Goal: Complete application form

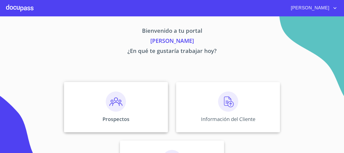
click at [107, 107] on img at bounding box center [116, 102] width 20 height 20
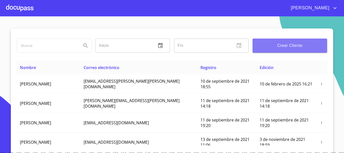
click at [262, 48] on span "Crear Cliente" at bounding box center [290, 45] width 67 height 7
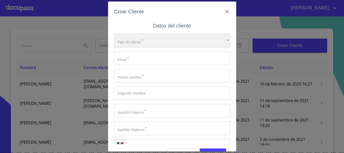
click at [175, 42] on div "​" at bounding box center [172, 41] width 116 height 14
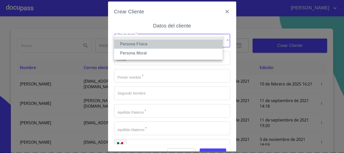
click at [163, 43] on li "Persona Física" at bounding box center [168, 44] width 109 height 9
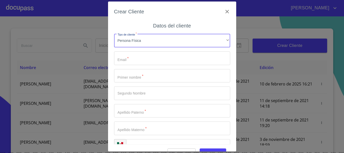
click at [155, 57] on input "Tipo de cliente   *" at bounding box center [172, 58] width 116 height 14
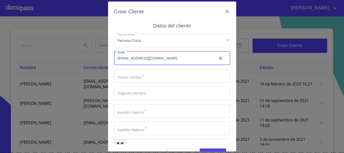
type input "[EMAIL_ADDRESS][DOMAIN_NAME]"
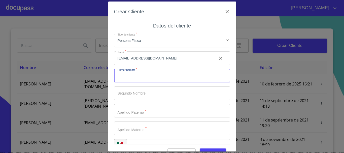
click at [156, 76] on input "Tipo de cliente   *" at bounding box center [172, 76] width 116 height 14
type input "o"
type input "[PERSON_NAME]"
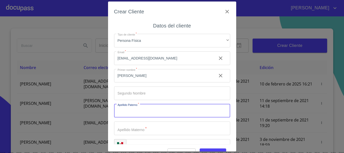
click at [145, 111] on input "Tipo de cliente   *" at bounding box center [172, 111] width 116 height 14
type input "S"
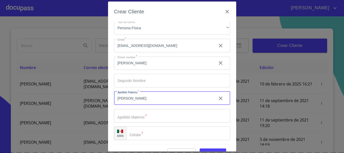
type input "[PERSON_NAME]"
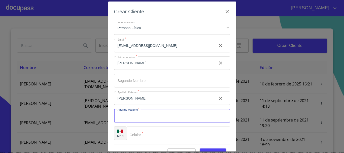
click at [145, 111] on input "Tipo de cliente   *" at bounding box center [172, 116] width 116 height 14
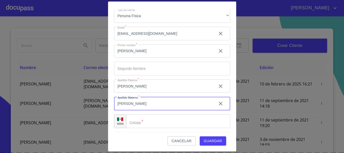
type input "[PERSON_NAME]"
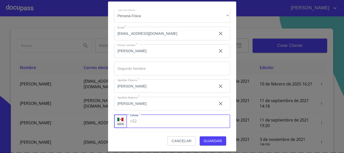
click at [148, 121] on input "Tipo de cliente   *" at bounding box center [184, 121] width 91 height 14
type input "[PHONE_NUMBER]"
click at [205, 143] on span "Guardar" at bounding box center [213, 141] width 18 height 6
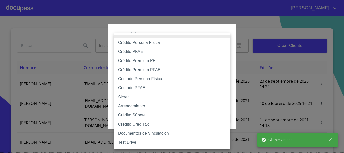
click at [173, 53] on body "[PERSON_NAME] ​ Fin ​ Crear Cliente Nombre Correo electrónico Registro Edición …" at bounding box center [172, 76] width 344 height 153
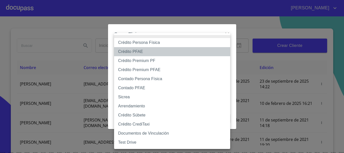
click at [146, 51] on li "Crédito PFAE" at bounding box center [172, 51] width 116 height 9
type input "60bfa0150d9865ccc24afd7c"
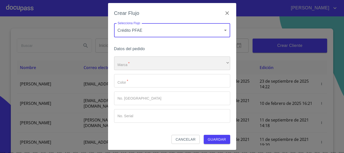
click at [144, 64] on div "​" at bounding box center [172, 63] width 116 height 14
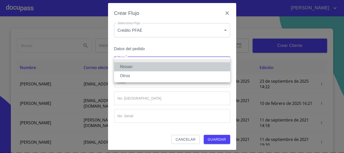
click at [143, 65] on li "Nissan" at bounding box center [172, 66] width 116 height 9
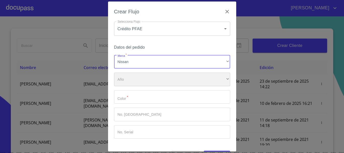
click at [145, 77] on div "​" at bounding box center [172, 80] width 116 height 14
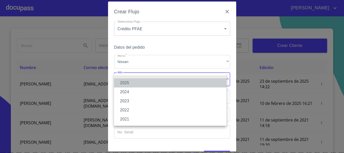
click at [143, 83] on li "2025" at bounding box center [170, 82] width 112 height 9
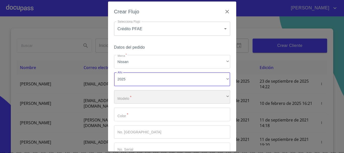
click at [146, 94] on div "​" at bounding box center [172, 97] width 116 height 14
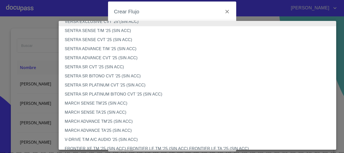
scroll to position [286, 0]
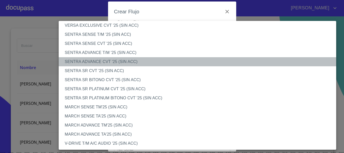
click at [107, 64] on li "SENTRA ADVANCE CVT '25 (SIN ACC)" at bounding box center [200, 61] width 282 height 9
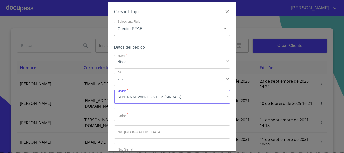
click at [143, 118] on input "Marca   *" at bounding box center [172, 115] width 116 height 14
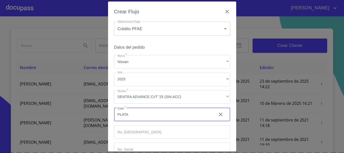
scroll to position [32, 0]
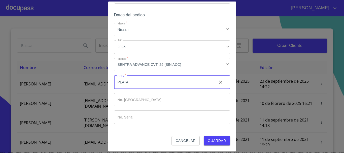
type input "PLATA"
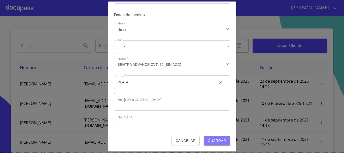
click at [214, 140] on span "Guardar" at bounding box center [217, 141] width 18 height 6
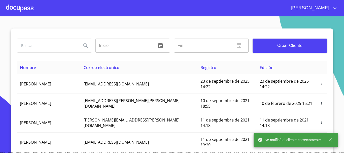
click at [332, 139] on icon "close" at bounding box center [330, 139] width 3 height 3
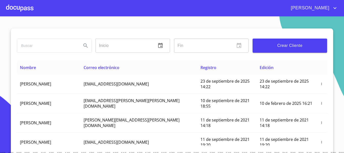
click at [27, 8] on div at bounding box center [19, 8] width 27 height 16
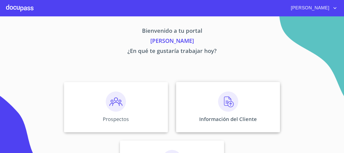
click at [229, 105] on img at bounding box center [228, 102] width 20 height 20
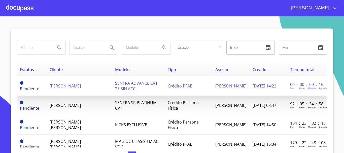
click at [81, 85] on span "[PERSON_NAME]" at bounding box center [65, 86] width 31 height 6
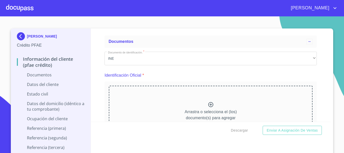
scroll to position [25, 0]
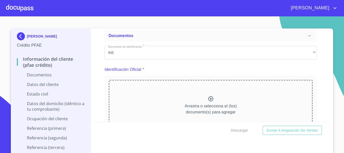
click at [208, 100] on icon at bounding box center [211, 99] width 6 height 6
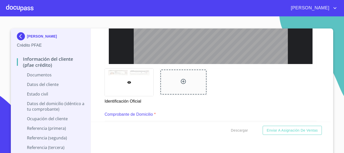
scroll to position [251, 0]
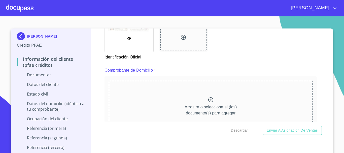
click at [209, 101] on icon at bounding box center [211, 99] width 5 height 5
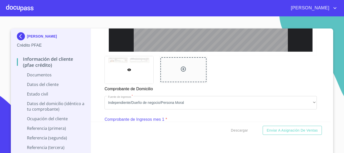
scroll to position [473, 0]
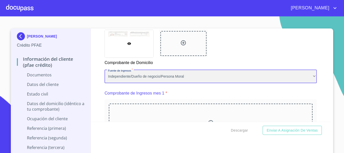
click at [140, 79] on div "Independiente/Dueño de negocio/Persona Moral" at bounding box center [211, 77] width 213 height 14
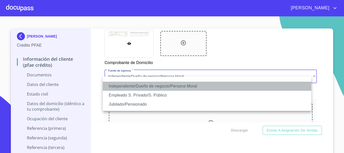
click at [133, 87] on li "Independiente/Dueño de negocio/Persona Moral" at bounding box center [207, 86] width 209 height 9
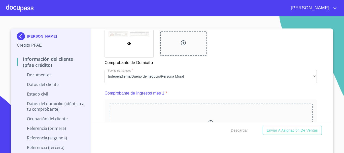
click at [123, 66] on p "Comprobante de Domicilio" at bounding box center [129, 62] width 49 height 8
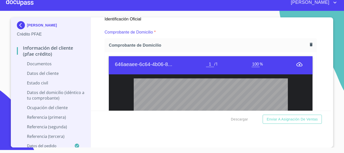
scroll to position [287, 0]
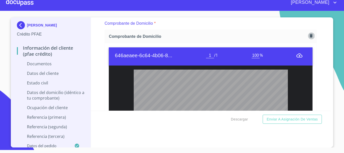
click at [309, 35] on icon "button" at bounding box center [311, 35] width 5 height 5
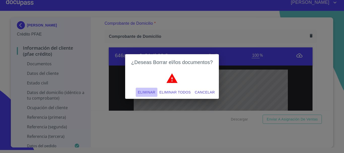
click at [150, 93] on span "Eliminar" at bounding box center [146, 92] width 17 height 6
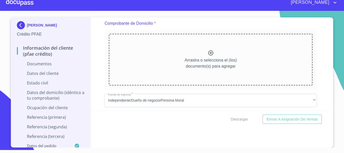
click at [209, 53] on icon at bounding box center [211, 52] width 5 height 5
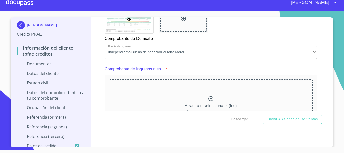
scroll to position [496, 0]
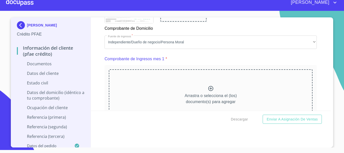
click at [208, 92] on icon at bounding box center [211, 88] width 6 height 6
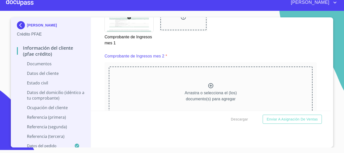
scroll to position [749, 0]
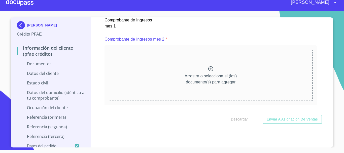
click at [209, 71] on icon at bounding box center [211, 68] width 5 height 5
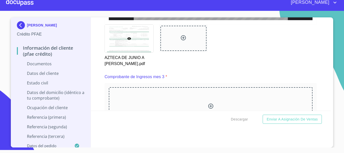
scroll to position [955, 0]
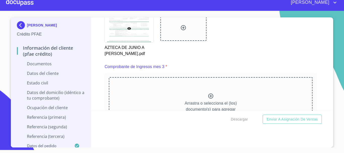
click at [208, 99] on icon at bounding box center [211, 96] width 6 height 6
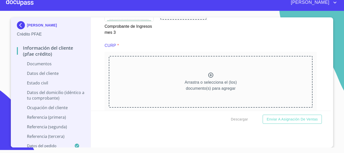
scroll to position [1211, 0]
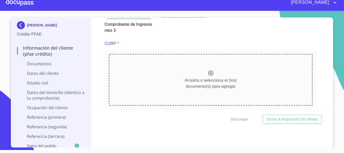
click at [208, 76] on icon at bounding box center [211, 73] width 6 height 6
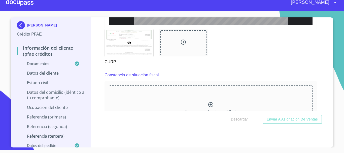
scroll to position [1444, 0]
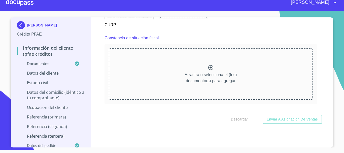
click at [208, 71] on icon at bounding box center [211, 68] width 6 height 6
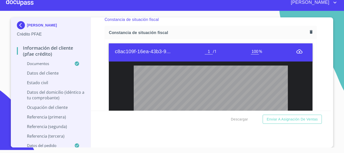
scroll to position [1470, 0]
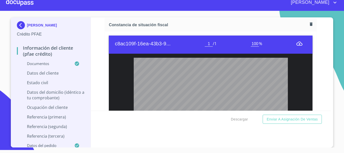
click at [310, 26] on icon "button" at bounding box center [311, 24] width 3 height 4
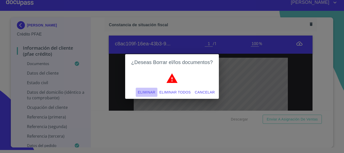
click at [142, 92] on span "Eliminar" at bounding box center [146, 92] width 17 height 6
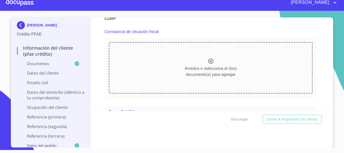
scroll to position [1445, 0]
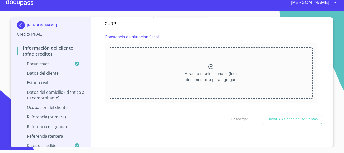
click at [208, 70] on icon at bounding box center [211, 67] width 6 height 6
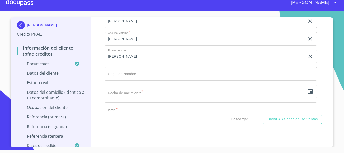
scroll to position [1731, 0]
click at [308, 78] on icon "button" at bounding box center [311, 75] width 6 height 6
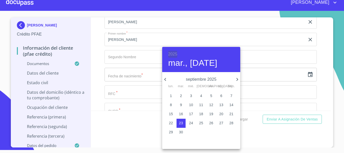
click at [173, 54] on h6 "2025" at bounding box center [172, 54] width 9 height 7
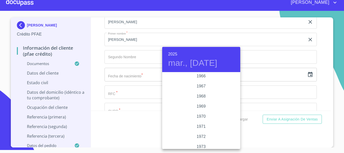
scroll to position [405, 0]
click at [202, 86] on div "1966" at bounding box center [201, 86] width 78 height 10
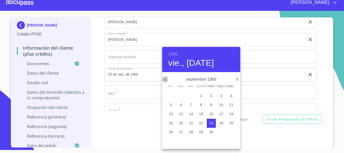
click at [166, 79] on icon "button" at bounding box center [165, 79] width 6 height 6
click at [189, 132] on p "31" at bounding box center [191, 132] width 4 height 5
type input "31 de ago. de 1966"
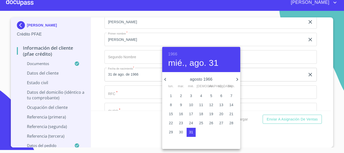
click at [263, 60] on div at bounding box center [172, 76] width 344 height 153
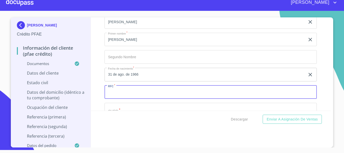
click at [174, 98] on input "Documento de identificación.   *" at bounding box center [211, 92] width 213 height 14
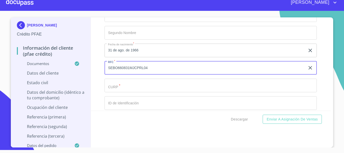
scroll to position [1757, 0]
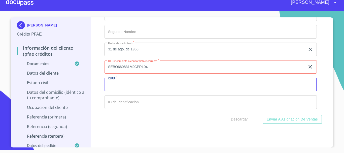
click at [166, 84] on input "Documento de identificación.   *" at bounding box center [211, 85] width 213 height 14
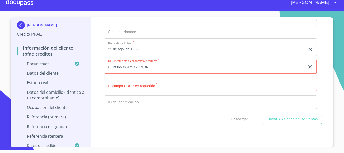
click at [166, 72] on input "SEBO660831MJCPRL04" at bounding box center [205, 67] width 201 height 14
click at [164, 72] on input "SEBO660831MJCPRL04" at bounding box center [205, 67] width 201 height 14
type input "SEBO6608314B3"
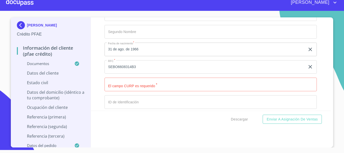
click at [97, 70] on div "Información del cliente (PFAE crédito) Documentos Documento de identificación. …" at bounding box center [211, 63] width 240 height 93
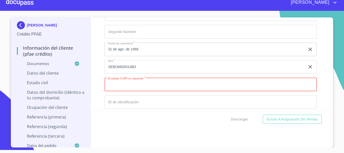
click at [133, 91] on input "Documento de identificación.   *" at bounding box center [211, 85] width 213 height 14
type input "SEBO660831MJCPRL04"
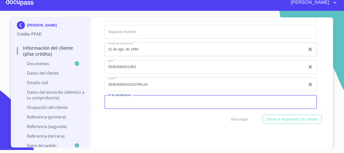
click at [130, 106] on input "Documento de identificación.   *" at bounding box center [211, 102] width 213 height 14
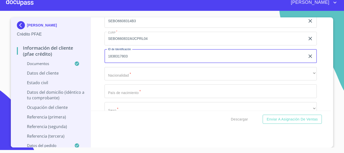
scroll to position [1807, 0]
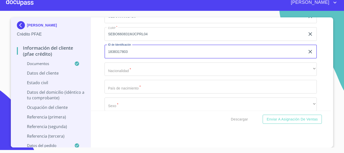
type input "1838317803"
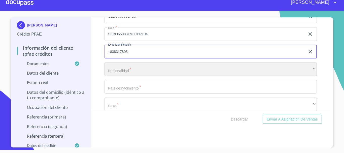
click at [136, 76] on div "​" at bounding box center [211, 70] width 213 height 14
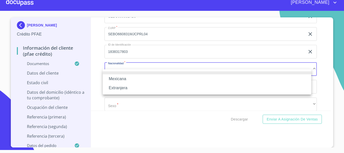
click at [136, 77] on li "Mexicana" at bounding box center [207, 78] width 209 height 9
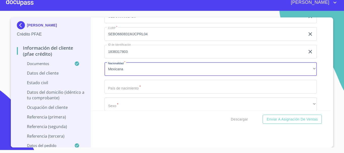
click at [130, 94] on input "Documento de identificación.   *" at bounding box center [211, 87] width 213 height 14
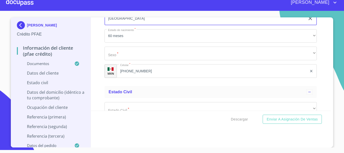
scroll to position [1857, 0]
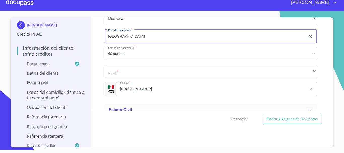
type input "[GEOGRAPHIC_DATA]"
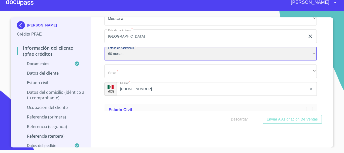
click at [153, 55] on div "60 meses" at bounding box center [211, 54] width 213 height 14
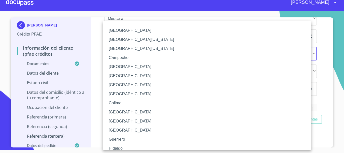
scroll to position [72, 0]
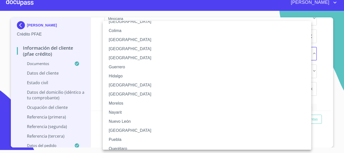
click at [134, 84] on li "[GEOGRAPHIC_DATA]" at bounding box center [209, 85] width 213 height 9
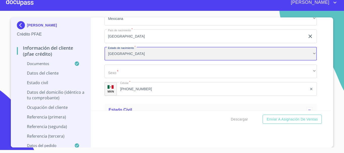
scroll to position [1883, 0]
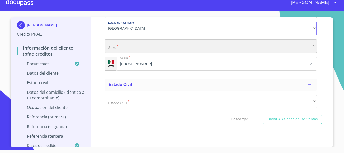
click at [140, 52] on div "​" at bounding box center [211, 46] width 213 height 14
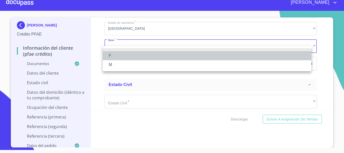
click at [135, 54] on li "F" at bounding box center [207, 55] width 209 height 9
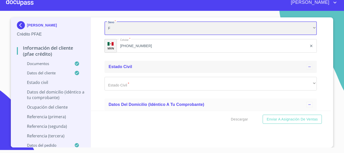
scroll to position [1908, 0]
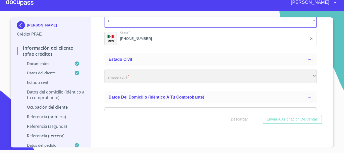
click at [143, 83] on div "​" at bounding box center [211, 77] width 213 height 14
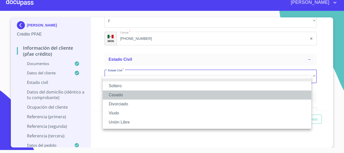
click at [137, 92] on li "Casado" at bounding box center [207, 95] width 209 height 9
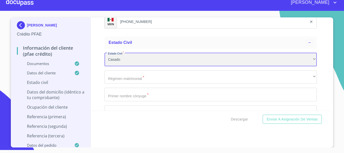
scroll to position [1933, 0]
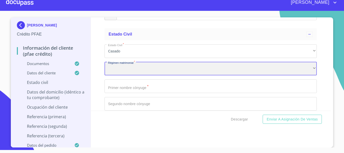
click at [148, 73] on div "​" at bounding box center [211, 69] width 213 height 14
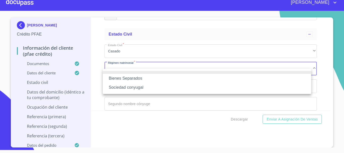
click at [148, 78] on li "Bienes Separados" at bounding box center [207, 78] width 209 height 9
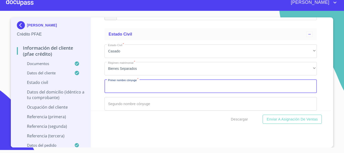
click at [152, 93] on input "Documento de identificación.   *" at bounding box center [211, 86] width 213 height 14
type input "r"
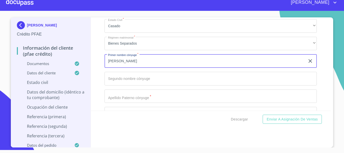
type input "[PERSON_NAME]"
click at [130, 101] on input "Documento de identificación.   *" at bounding box center [211, 97] width 213 height 14
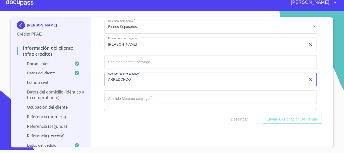
scroll to position [1983, 0]
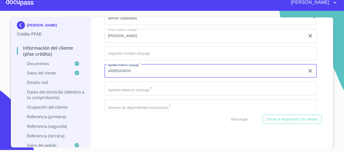
type input "ARREDONDO"
click at [130, 95] on input "Documento de identificación.   *" at bounding box center [211, 89] width 213 height 14
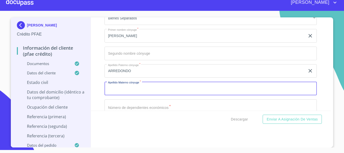
type input "Z"
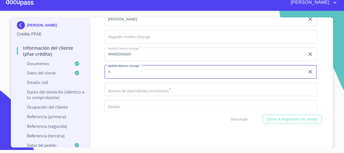
scroll to position [2009, 0]
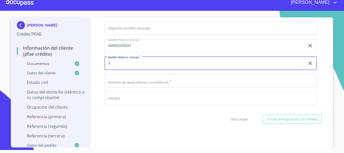
type input "X"
click at [131, 88] on input "Documento de identificación.   *" at bounding box center [211, 81] width 213 height 14
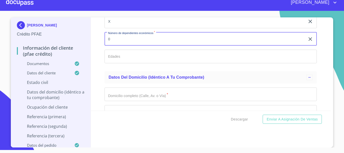
scroll to position [2059, 0]
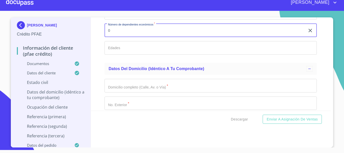
type input "0"
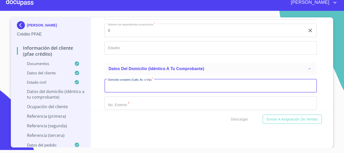
click at [130, 90] on input "Documento de identificación.   *" at bounding box center [211, 86] width 213 height 14
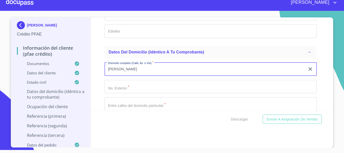
scroll to position [2084, 0]
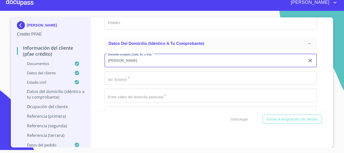
type input "[PERSON_NAME]"
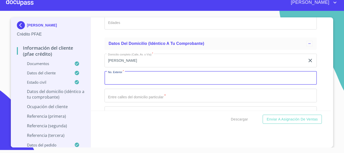
click at [130, 85] on input "Documento de identificación.   *" at bounding box center [211, 78] width 213 height 14
type input "211"
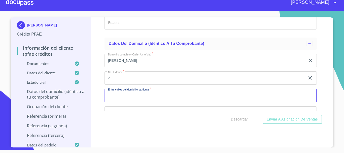
click at [140, 102] on input "Documento de identificación.   *" at bounding box center [211, 96] width 213 height 14
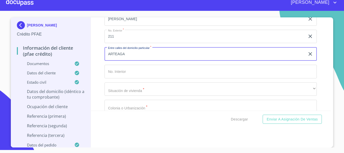
scroll to position [2135, 0]
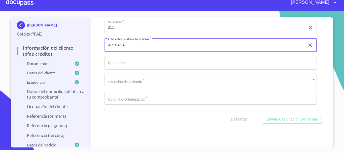
type input "ARTEAGA"
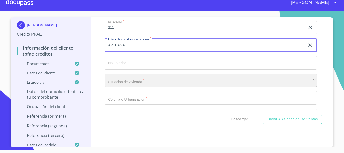
click at [144, 87] on div "​" at bounding box center [211, 81] width 213 height 14
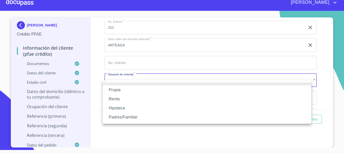
click at [136, 92] on li "Propia" at bounding box center [207, 89] width 209 height 9
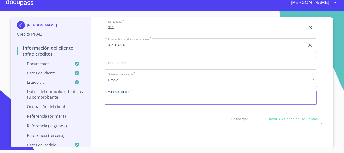
click at [137, 104] on input "Documento de identificación.   *" at bounding box center [211, 98] width 213 height 14
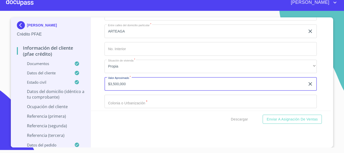
scroll to position [2160, 0]
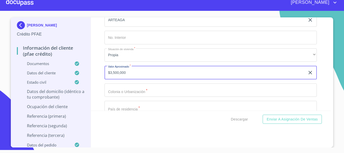
type input "$3,500,000"
click at [137, 94] on input "Documento de identificación.   *" at bounding box center [211, 90] width 213 height 14
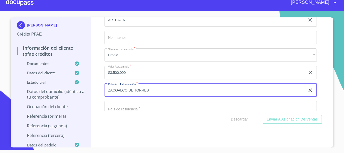
scroll to position [2185, 0]
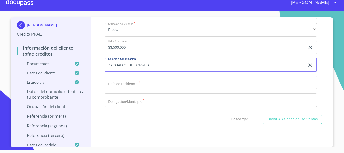
type input "ZACOALCO DE TORRES"
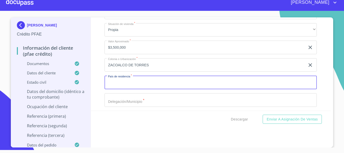
click at [135, 84] on input "Documento de identificación.   *" at bounding box center [211, 83] width 213 height 14
type input "[GEOGRAPHIC_DATA]"
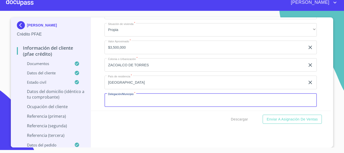
click at [130, 101] on input "Documento de identificación.   *" at bounding box center [211, 100] width 213 height 14
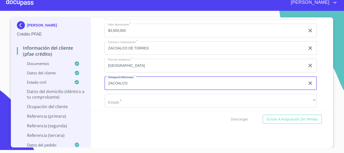
scroll to position [2210, 0]
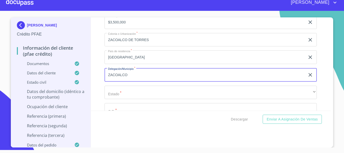
type input "ZACOALCO"
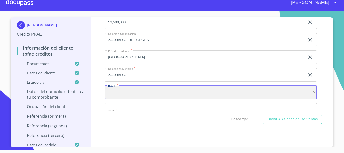
click at [133, 99] on div "​" at bounding box center [211, 93] width 213 height 14
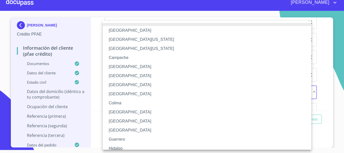
scroll to position [25, 0]
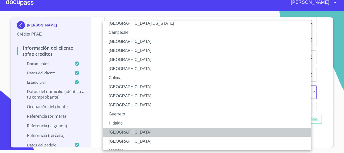
click at [121, 133] on li "[GEOGRAPHIC_DATA]" at bounding box center [209, 132] width 213 height 9
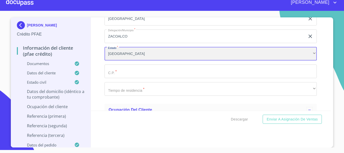
scroll to position [2261, 0]
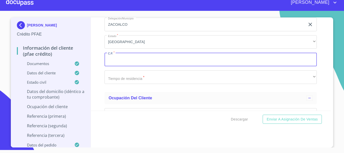
click at [135, 66] on input "Documento de identificación.   *" at bounding box center [211, 60] width 213 height 14
type input "45750"
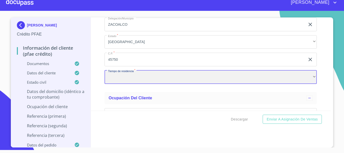
click at [130, 84] on div "​" at bounding box center [211, 77] width 213 height 14
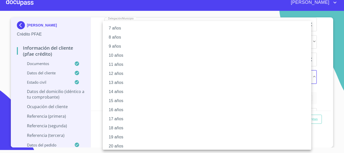
scroll to position [69, 0]
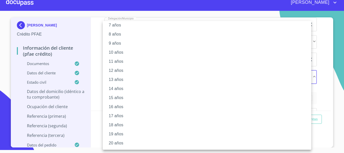
click at [123, 98] on li "15 años" at bounding box center [209, 97] width 213 height 9
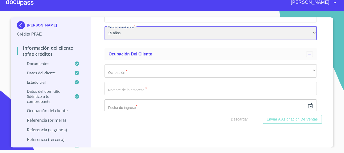
scroll to position [2311, 0]
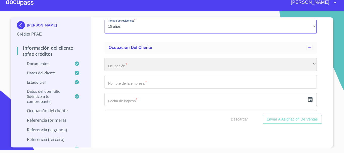
click at [143, 71] on div "​" at bounding box center [211, 65] width 213 height 14
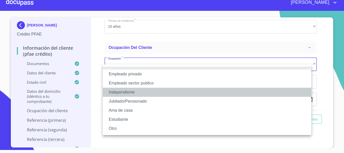
click at [131, 93] on li "Independiente" at bounding box center [207, 92] width 209 height 9
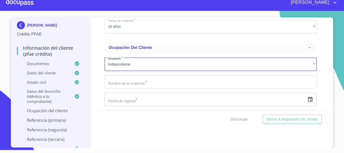
click at [132, 89] on input "Documento de identificación.   *" at bounding box center [211, 82] width 213 height 14
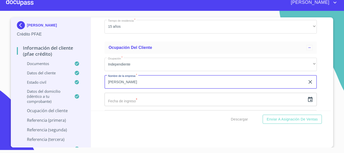
scroll to position [2336, 0]
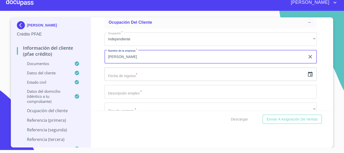
type input "[PERSON_NAME]"
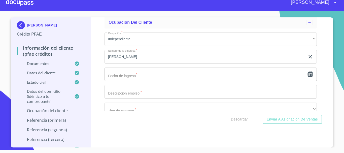
click at [308, 77] on icon "button" at bounding box center [311, 74] width 6 height 6
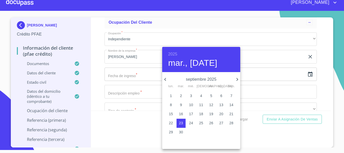
click at [171, 52] on h6 "2025" at bounding box center [172, 54] width 9 height 7
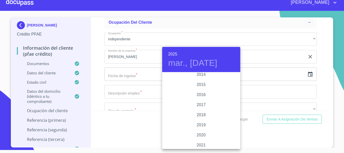
scroll to position [887, 0]
click at [196, 99] on div "2015" at bounding box center [201, 98] width 78 height 10
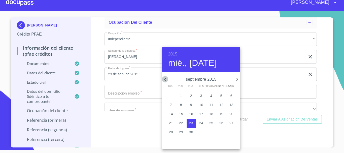
click at [167, 80] on icon "button" at bounding box center [165, 79] width 6 height 6
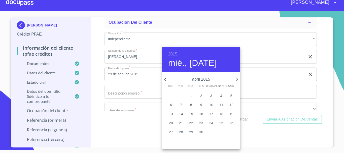
click at [167, 80] on icon "button" at bounding box center [165, 79] width 6 height 6
click at [173, 105] on span "2" at bounding box center [171, 104] width 9 height 5
type input "2 de mar. de 2015"
click at [267, 77] on div at bounding box center [172, 76] width 344 height 153
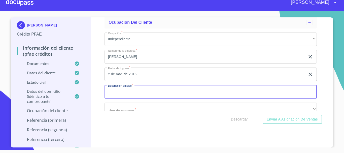
click at [184, 99] on input "Documento de identificación.   *" at bounding box center [211, 92] width 213 height 14
type input "A"
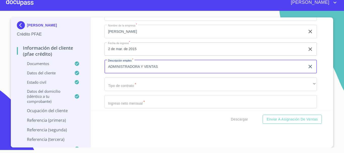
type input "ADMINISTRADORA Y VENTAS"
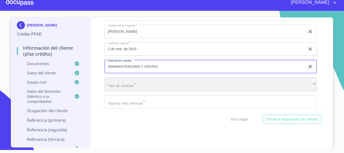
click at [141, 90] on div "​" at bounding box center [211, 84] width 213 height 14
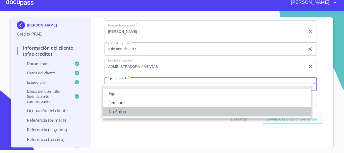
click at [128, 111] on li "No Aplica" at bounding box center [207, 111] width 209 height 9
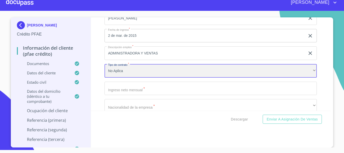
scroll to position [2387, 0]
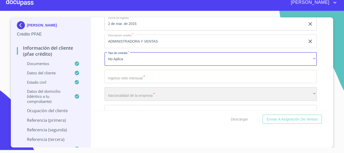
click at [141, 99] on div "​" at bounding box center [211, 94] width 213 height 14
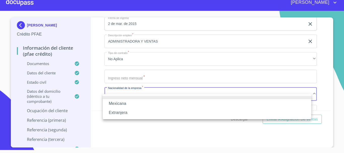
click at [134, 103] on li "Mexicana" at bounding box center [207, 103] width 209 height 9
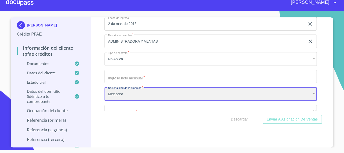
scroll to position [2412, 0]
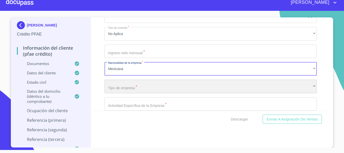
click at [141, 93] on div "​" at bounding box center [211, 87] width 213 height 14
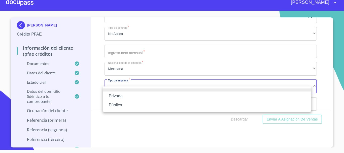
click at [128, 94] on li "Privada" at bounding box center [207, 96] width 209 height 9
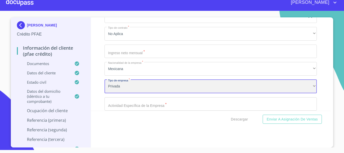
scroll to position [2437, 0]
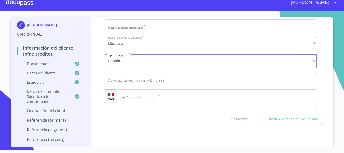
click at [135, 85] on input "Documento de identificación.   *" at bounding box center [211, 79] width 213 height 14
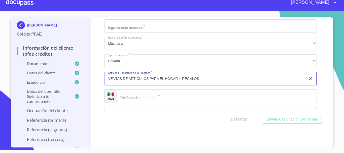
type input "VENTAS DE ARTICULOS PARA EL HOGAR Y REGALOS"
click at [159, 102] on input "Documento de identificación.   *" at bounding box center [217, 97] width 200 height 14
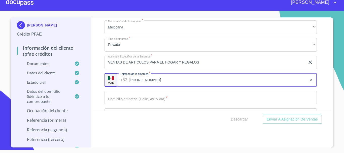
scroll to position [2462, 0]
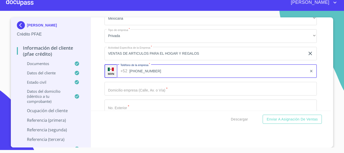
type input "[PHONE_NUMBER]"
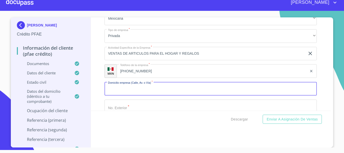
click at [153, 95] on input "Documento de identificación.   *" at bounding box center [211, 89] width 213 height 14
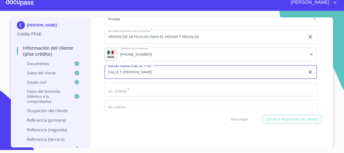
scroll to position [2488, 0]
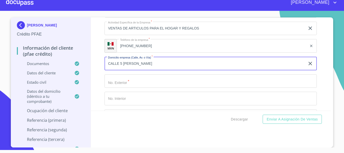
type input "CALLE 5 [PERSON_NAME]"
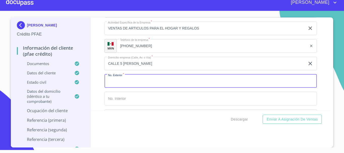
click at [142, 88] on input "Documento de identificación.   *" at bounding box center [211, 81] width 213 height 14
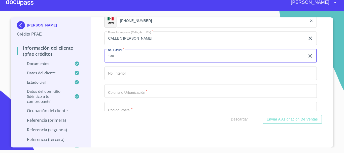
type input "130"
click at [136, 97] on input "Documento de identificación.   *" at bounding box center [211, 91] width 213 height 14
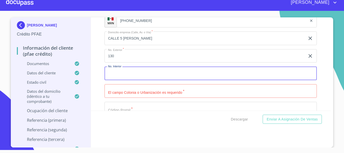
click at [136, 79] on input "Documento de identificación.   *" at bounding box center [211, 74] width 213 height 14
type input "99"
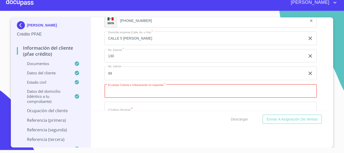
click at [126, 94] on input "Documento de identificación.   *" at bounding box center [211, 91] width 213 height 14
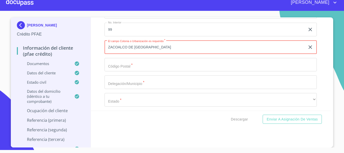
scroll to position [2563, 0]
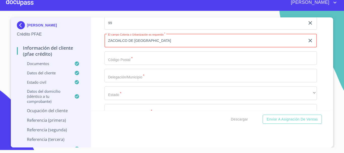
type input "ZACOALCO DE [GEOGRAPHIC_DATA]"
click at [139, 65] on input "Documento de identificación.   *" at bounding box center [211, 58] width 213 height 14
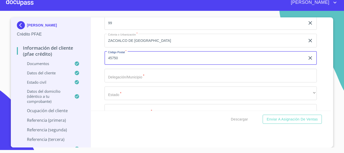
type input "45750"
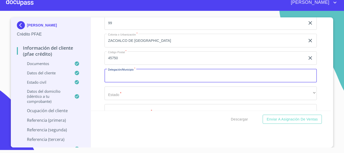
click at [142, 78] on input "Documento de identificación.   *" at bounding box center [211, 76] width 213 height 14
type input "ZACOALCO DE TORRES"
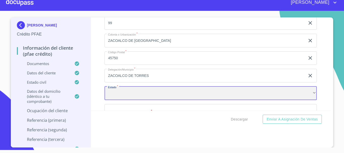
click at [131, 97] on div "​" at bounding box center [211, 93] width 213 height 14
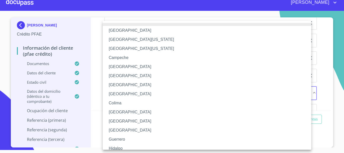
scroll to position [25, 0]
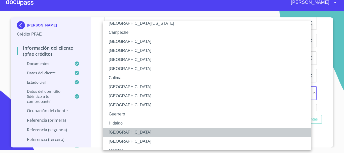
click at [121, 133] on li "[GEOGRAPHIC_DATA]" at bounding box center [209, 132] width 213 height 9
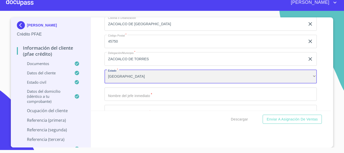
scroll to position [2589, 0]
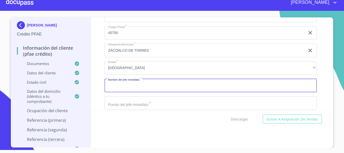
click at [135, 93] on input "Documento de identificación.   *" at bounding box center [211, 86] width 213 height 14
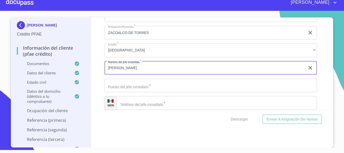
scroll to position [2614, 0]
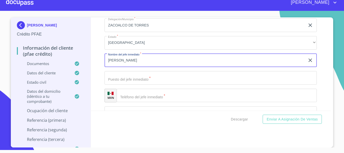
type input "[PERSON_NAME]"
click at [153, 83] on input "Documento de identificación.   *" at bounding box center [211, 78] width 213 height 14
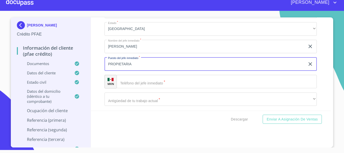
scroll to position [2639, 0]
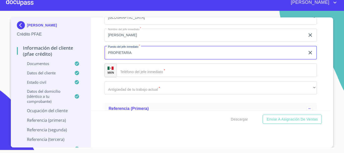
type input "PROPIETARIA"
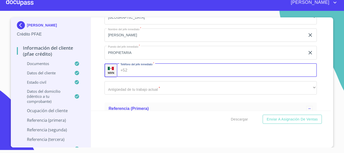
click at [153, 76] on input "Documento de identificación.   *" at bounding box center [224, 71] width 188 height 14
type input "[PHONE_NUMBER]"
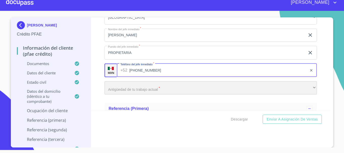
click at [136, 95] on div "​" at bounding box center [211, 88] width 213 height 14
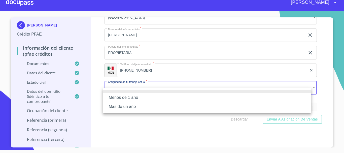
click at [133, 105] on li "Más de un año" at bounding box center [207, 106] width 209 height 9
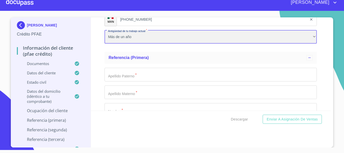
scroll to position [2689, 0]
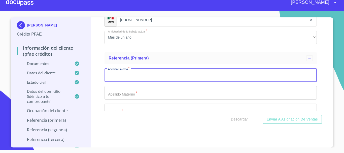
click at [162, 79] on input "Documento de identificación.   *" at bounding box center [211, 75] width 213 height 14
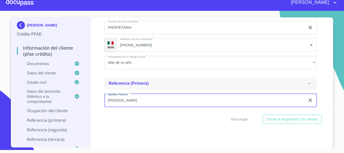
scroll to position [2715, 0]
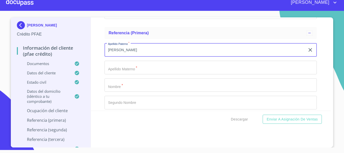
type input "[PERSON_NAME]"
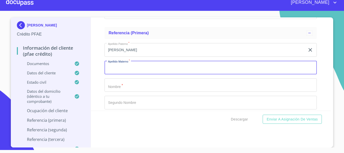
click at [127, 74] on input "Documento de identificación.   *" at bounding box center [211, 68] width 213 height 14
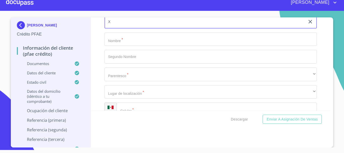
scroll to position [2765, 0]
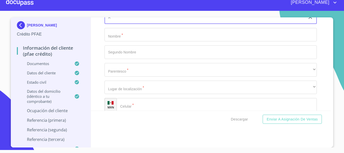
type input "X"
click at [134, 42] on input "Documento de identificación.   *" at bounding box center [211, 35] width 213 height 14
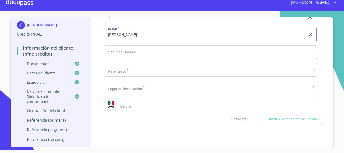
type input "[PERSON_NAME]"
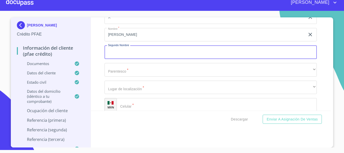
click at [128, 59] on input "Documento de identificación.   *" at bounding box center [211, 52] width 213 height 14
type input "MANUEL"
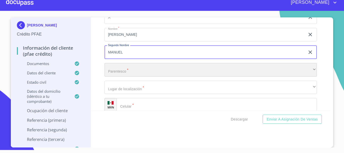
click at [118, 76] on div "​" at bounding box center [211, 70] width 213 height 14
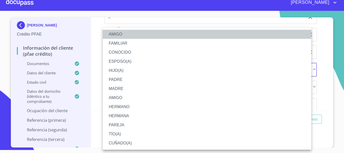
click at [120, 37] on li "AMIGO" at bounding box center [207, 34] width 209 height 9
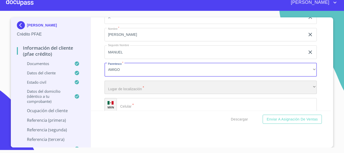
click at [129, 92] on div "​" at bounding box center [211, 88] width 213 height 14
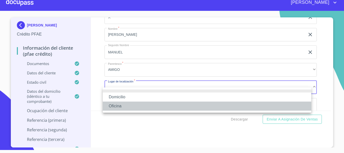
click at [125, 104] on li "Oficina" at bounding box center [207, 106] width 209 height 9
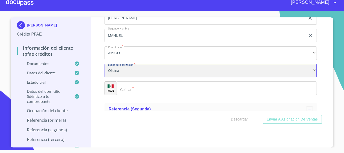
scroll to position [2790, 0]
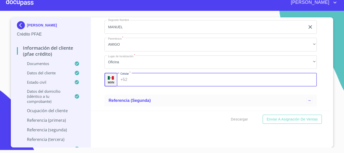
click at [140, 86] on input "Documento de identificación.   *" at bounding box center [224, 80] width 188 height 14
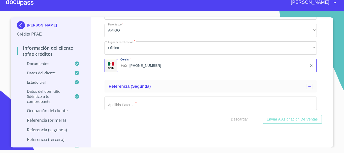
scroll to position [2815, 0]
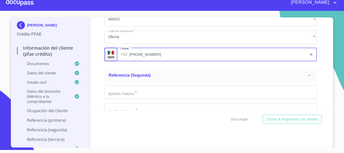
type input "[PHONE_NUMBER]"
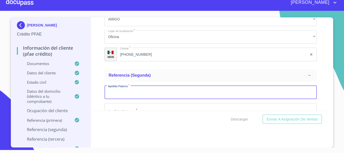
click at [128, 99] on input "Documento de identificación.   *" at bounding box center [211, 92] width 213 height 14
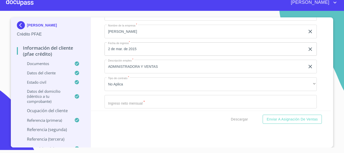
scroll to position [2387, 0]
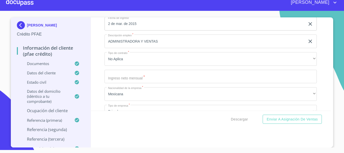
click at [163, 82] on input "Documento de identificación.   *" at bounding box center [211, 77] width 213 height 14
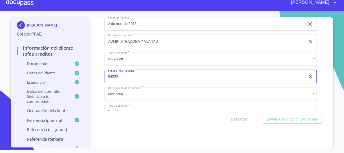
type input "84000"
click at [98, 56] on div "Información del cliente (PFAE crédito) Documentos Documento de identificación. …" at bounding box center [211, 63] width 240 height 93
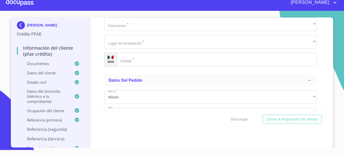
scroll to position [3172, 0]
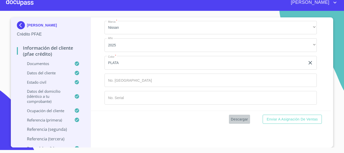
click at [235, 120] on span "Descargar" at bounding box center [239, 119] width 17 height 6
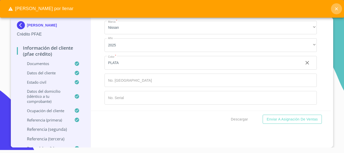
click at [334, 10] on icon "close" at bounding box center [336, 8] width 5 height 5
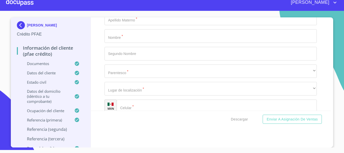
scroll to position [2895, 0]
